Goal: Use online tool/utility

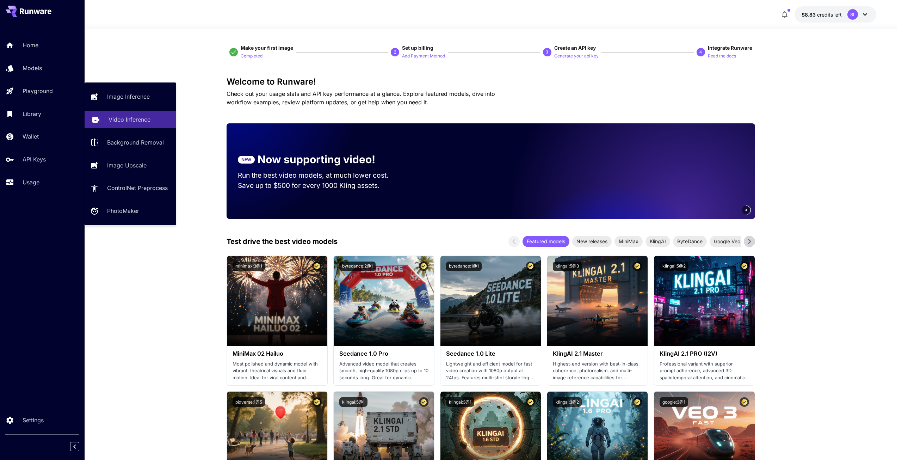
click at [132, 121] on p "Video Inference" at bounding box center [130, 119] width 42 height 8
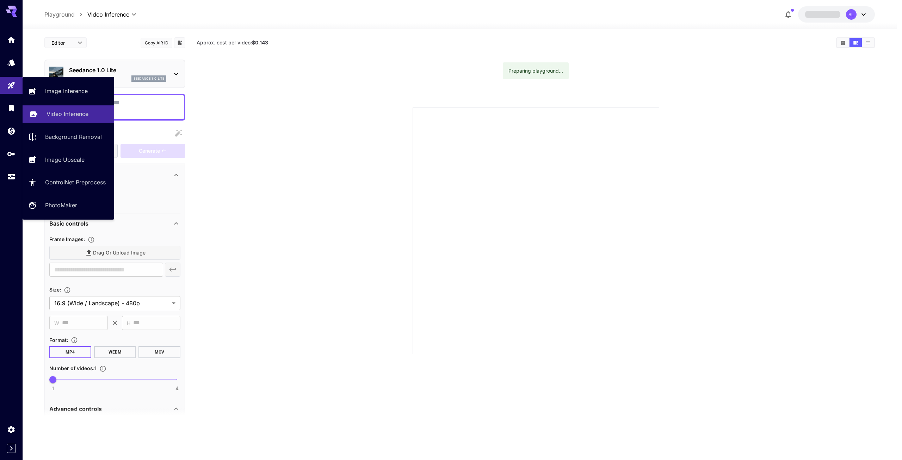
click at [67, 112] on p "Video Inference" at bounding box center [68, 114] width 42 height 8
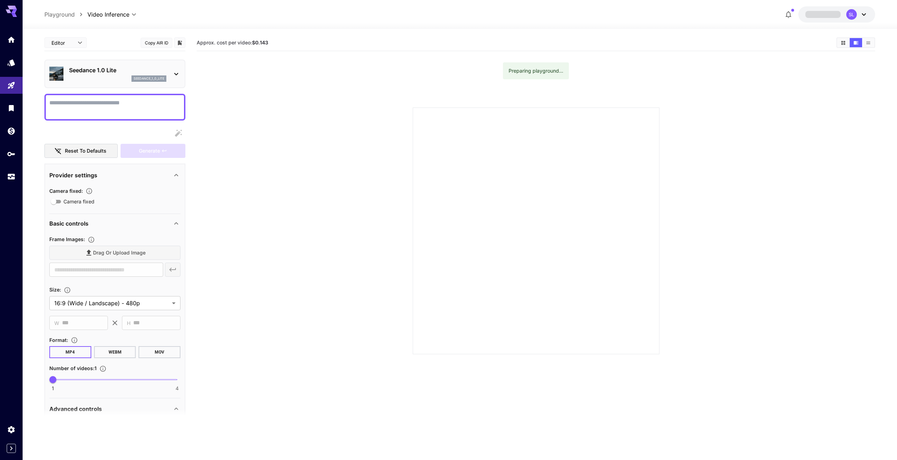
click at [10, 7] on icon at bounding box center [11, 9] width 11 height 7
